Goal: Task Accomplishment & Management: Manage account settings

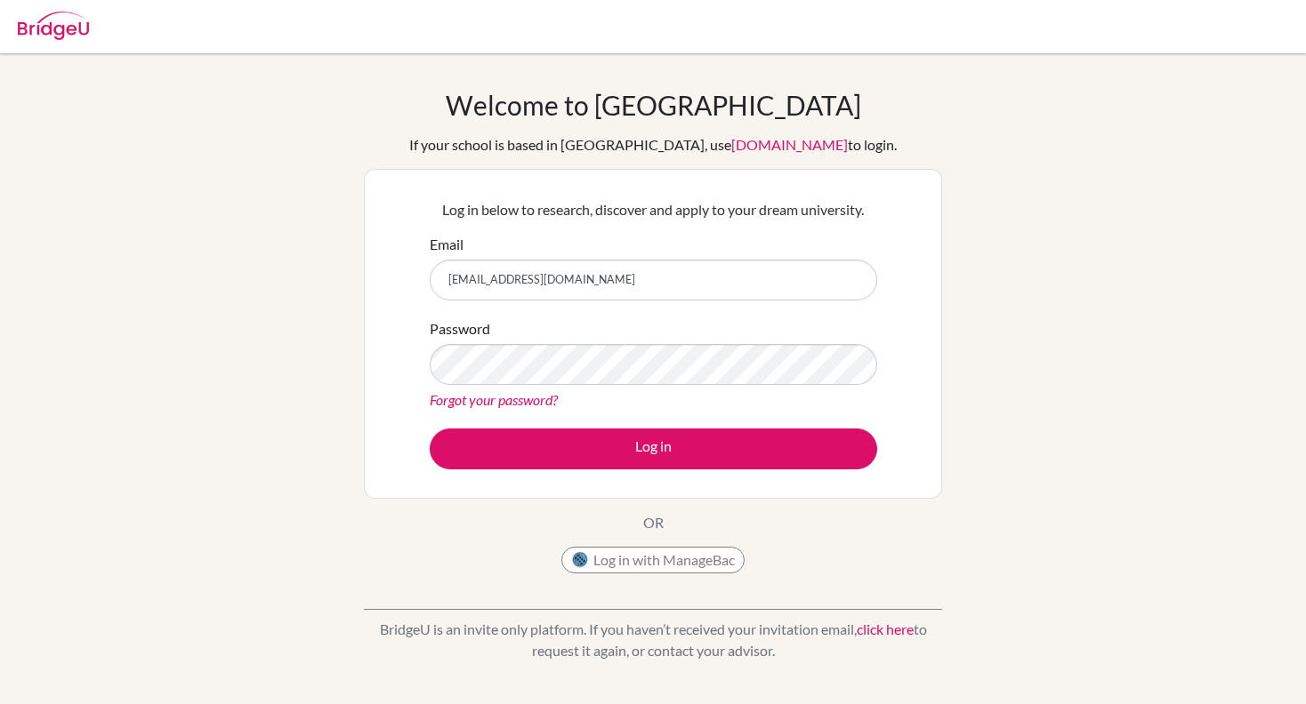
type input "[EMAIL_ADDRESS][DOMAIN_NAME]"
click at [430, 429] on button "Log in" at bounding box center [653, 449] width 447 height 41
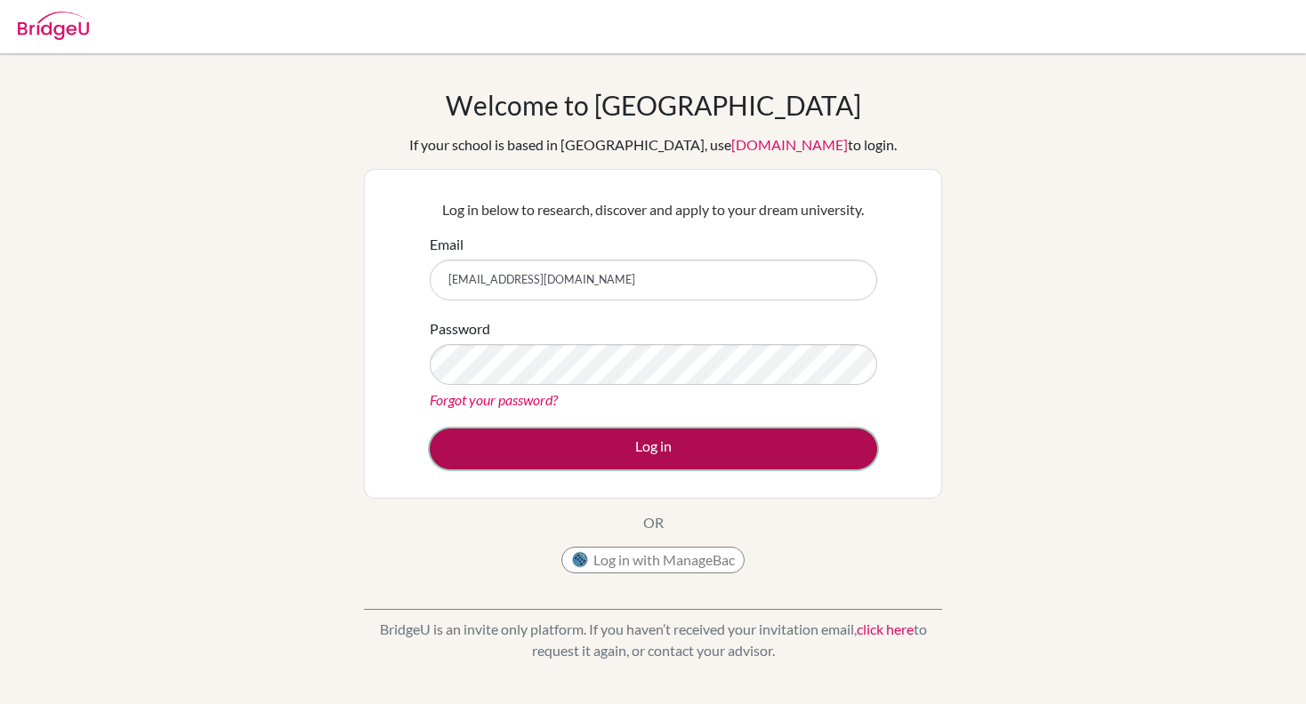
click at [544, 454] on button "Log in" at bounding box center [653, 449] width 447 height 41
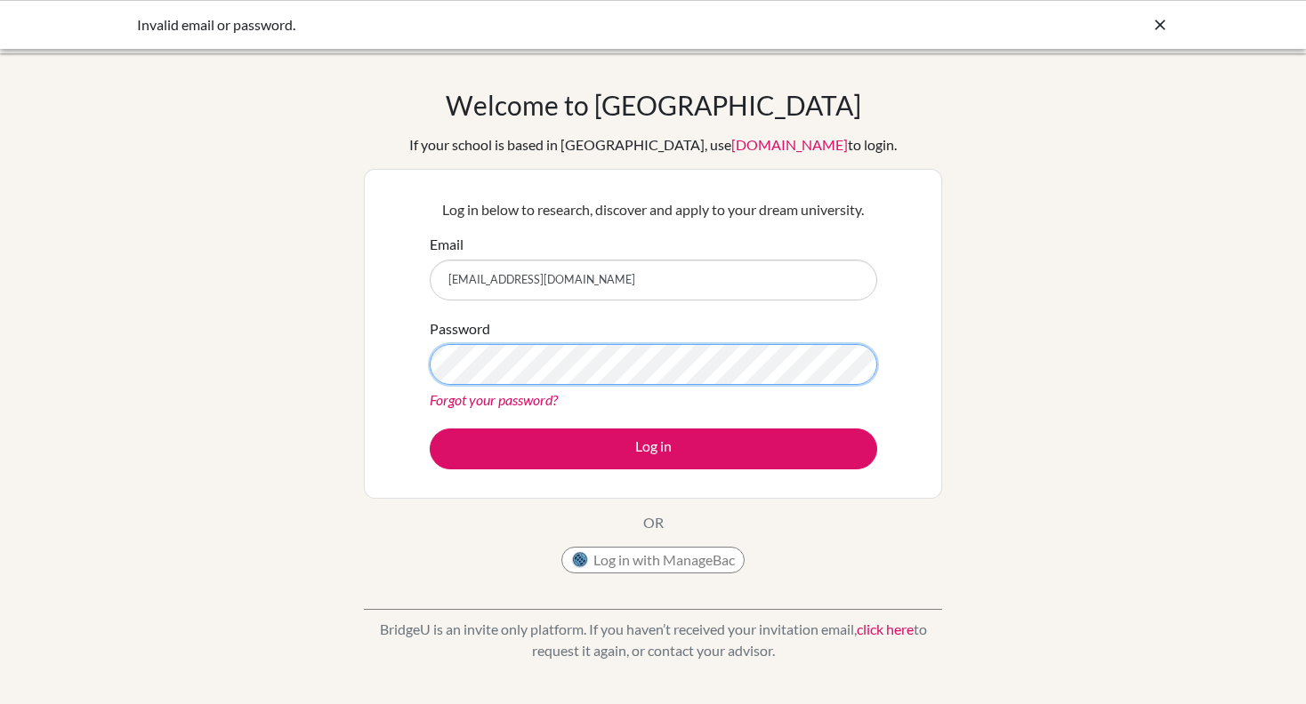
click at [430, 429] on button "Log in" at bounding box center [653, 449] width 447 height 41
drag, startPoint x: 546, startPoint y: 384, endPoint x: 269, endPoint y: 344, distance: 279.5
click at [269, 344] on div "Welcome to BridgeU If your school is based in China, use app.bridge-u.com.cn to…" at bounding box center [653, 380] width 1306 height 582
click at [430, 429] on button "Log in" at bounding box center [653, 449] width 447 height 41
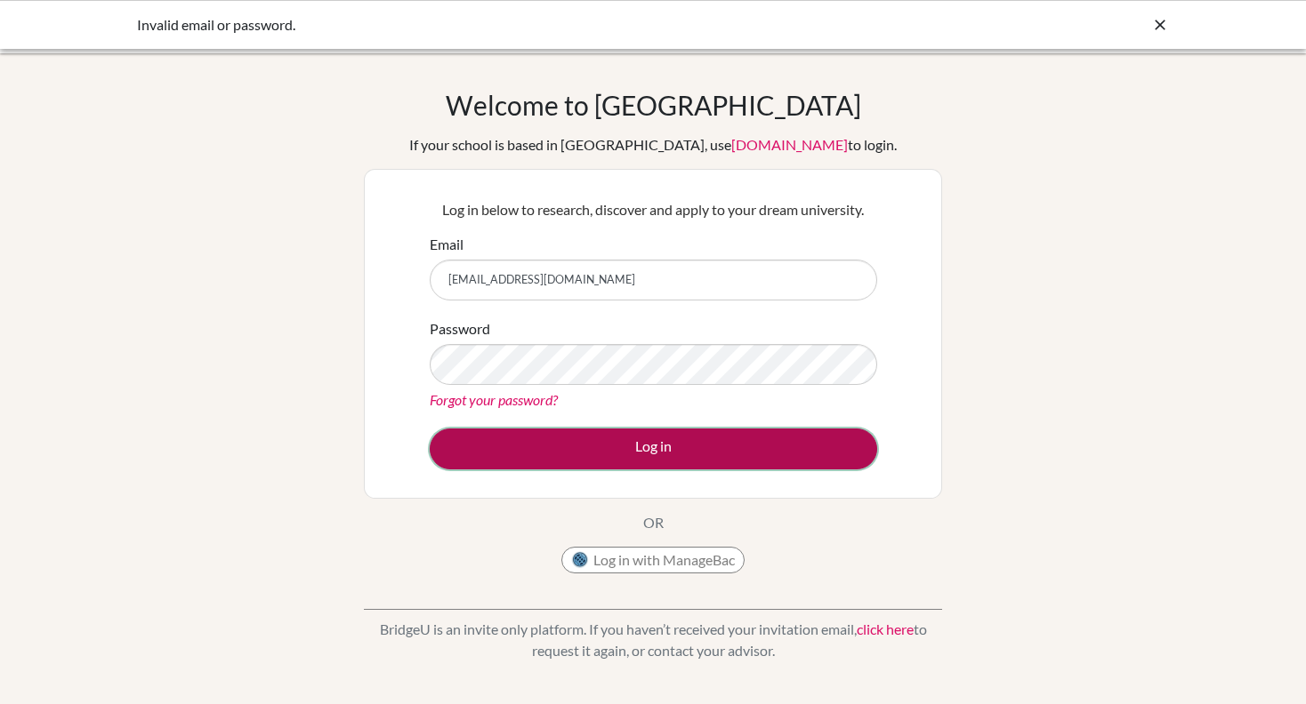
click at [621, 467] on button "Log in" at bounding box center [653, 449] width 447 height 41
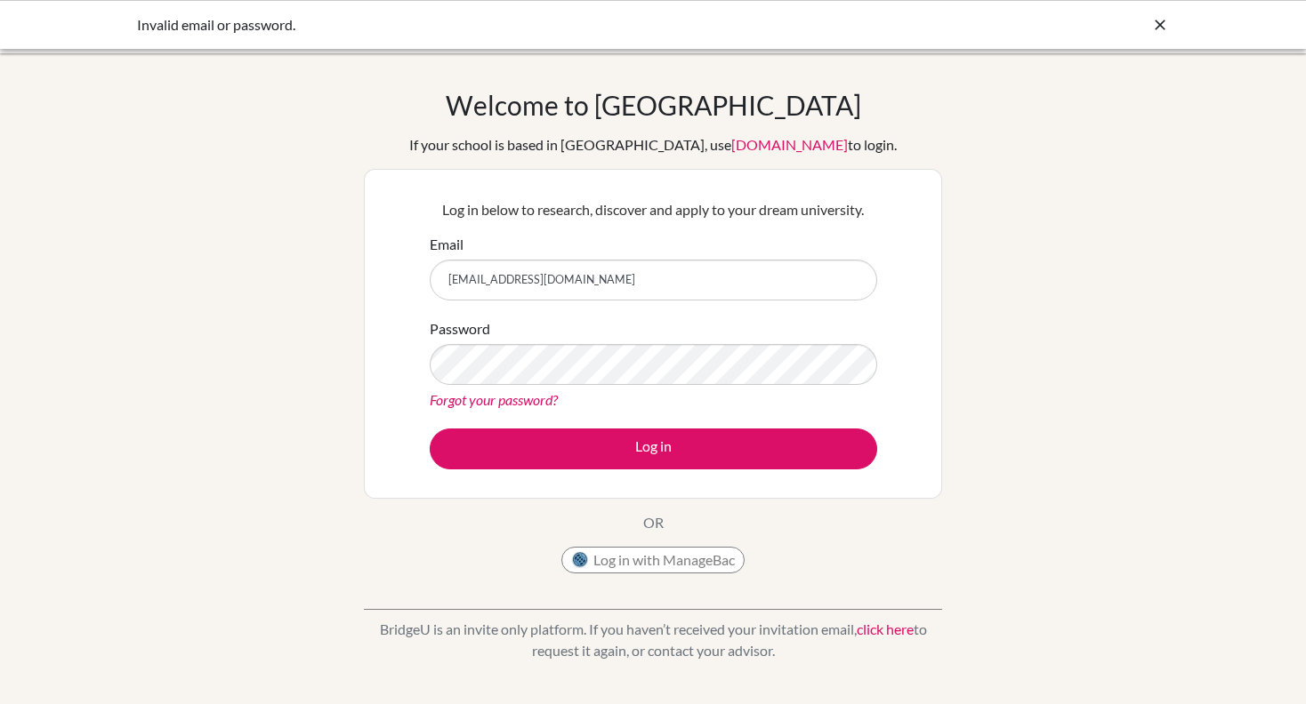
click at [604, 566] on button "Log in with ManageBac" at bounding box center [652, 560] width 183 height 27
